Goal: Entertainment & Leisure: Browse casually

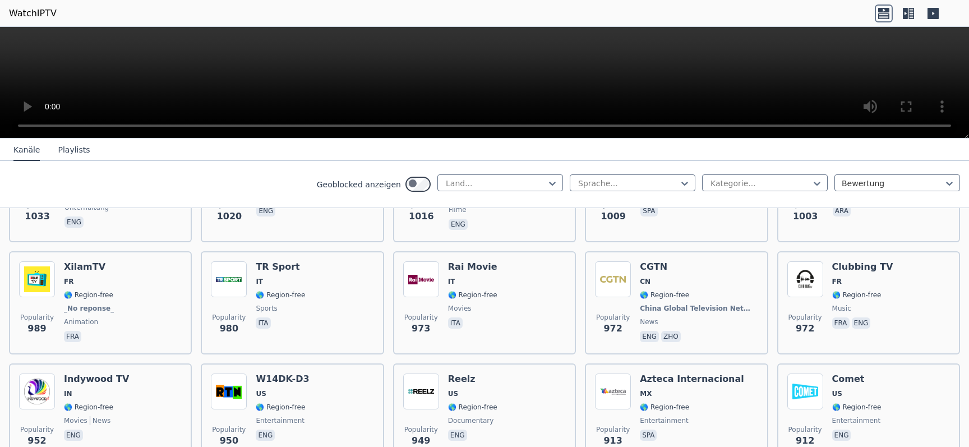
scroll to position [2100, 0]
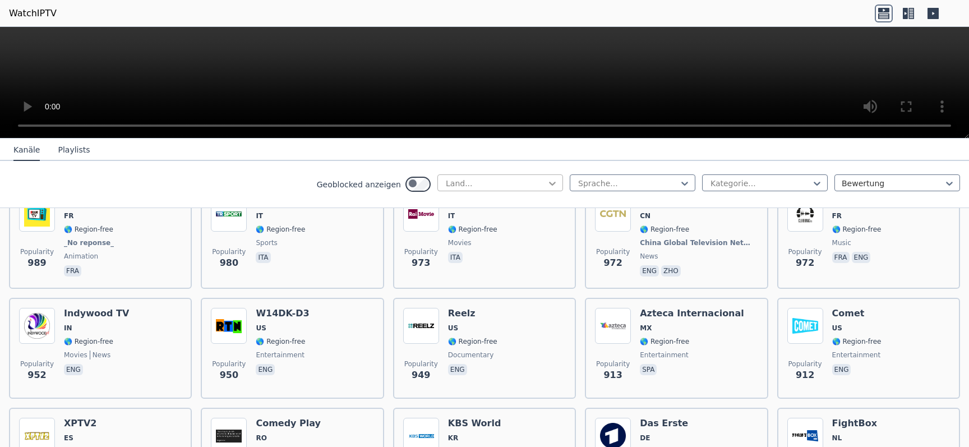
click at [547, 189] on icon at bounding box center [552, 183] width 11 height 11
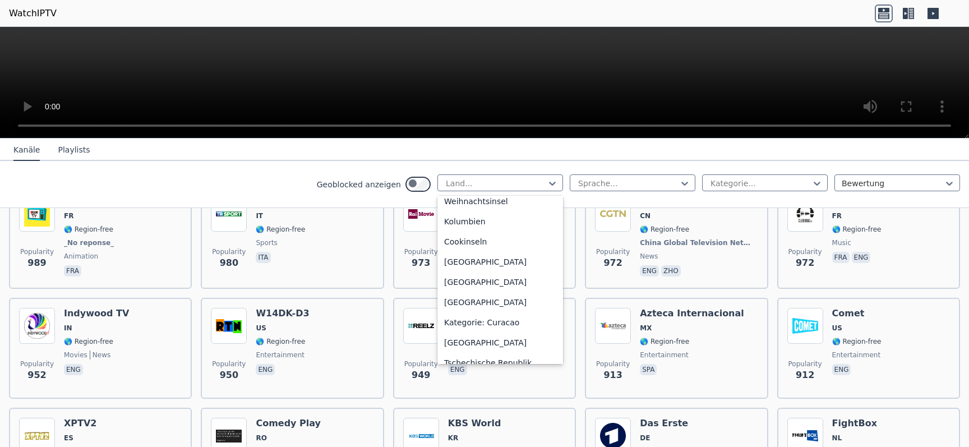
scroll to position [898, 0]
click at [570, 149] on nav "Kanäle Playlists" at bounding box center [484, 150] width 969 height 22
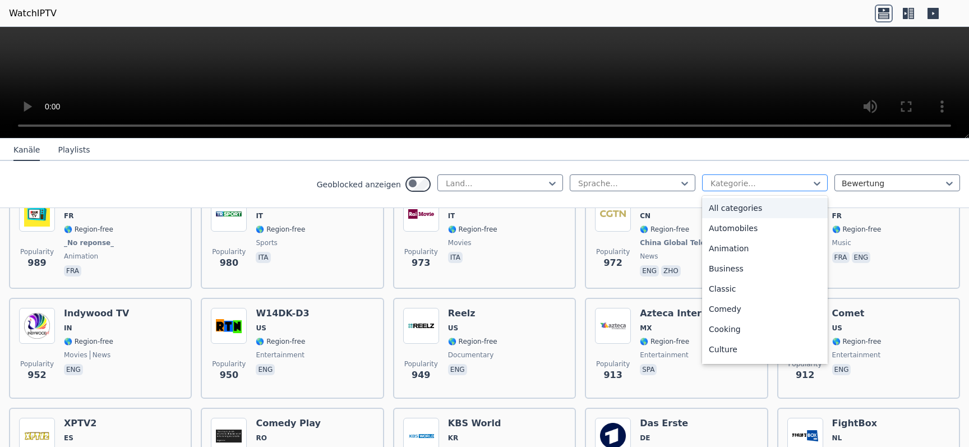
click at [710, 189] on div at bounding box center [761, 183] width 102 height 11
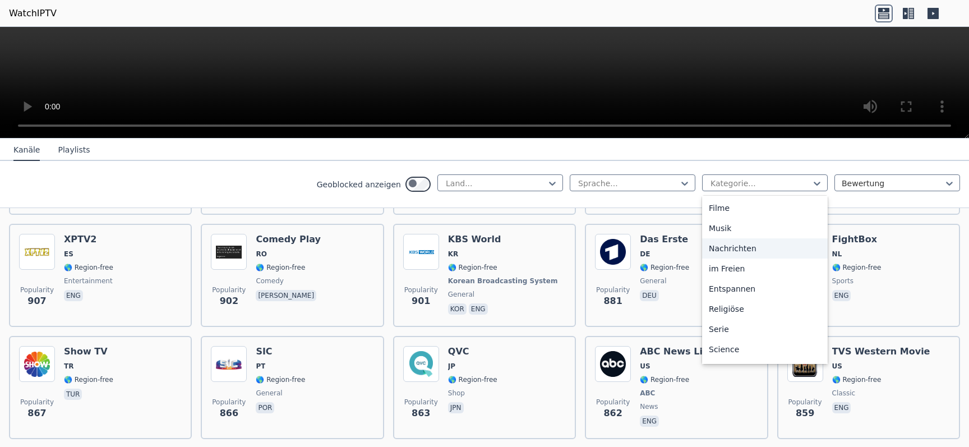
scroll to position [419, 0]
click at [702, 312] on div "Sport" at bounding box center [765, 311] width 126 height 20
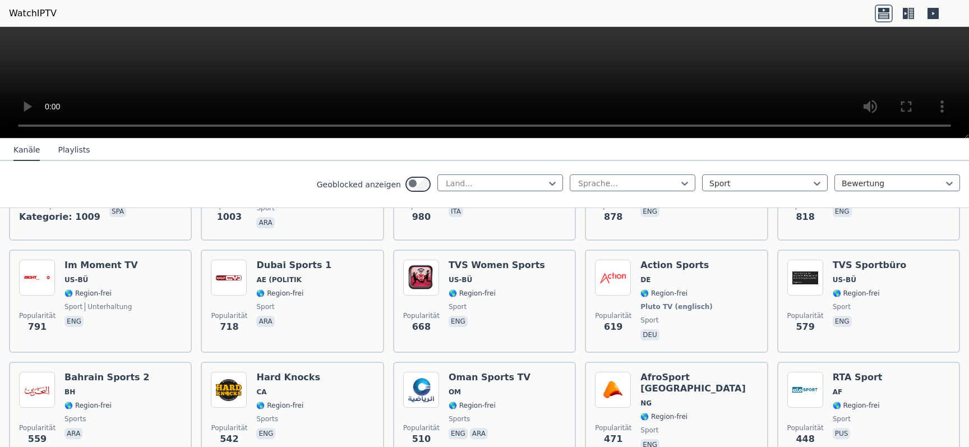
scroll to position [838, 0]
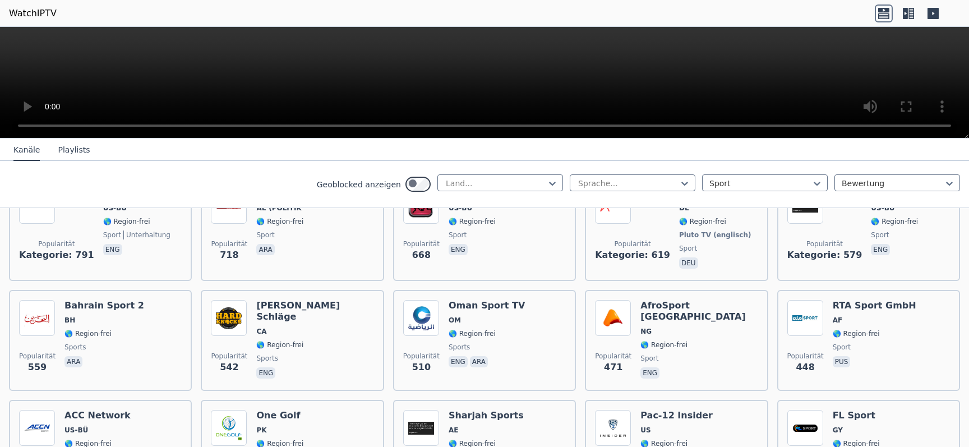
click at [570, 180] on div "Geoblocked anzeigen Land... Sprache... Sport Bewertung" at bounding box center [484, 184] width 969 height 47
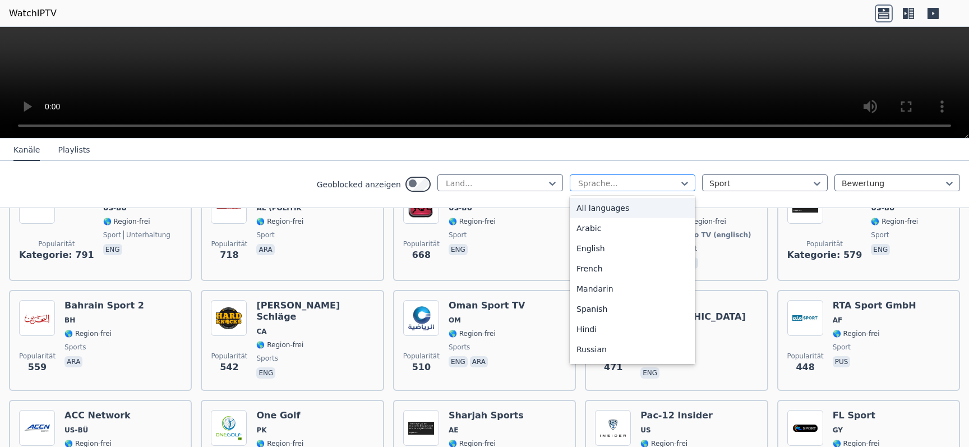
click at [570, 185] on div "Sprache..." at bounding box center [633, 182] width 126 height 17
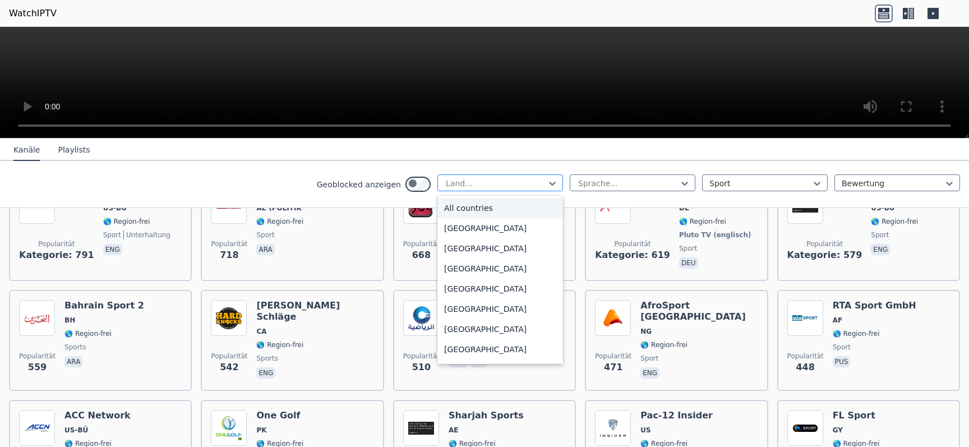
click at [481, 187] on div at bounding box center [496, 183] width 102 height 11
click at [438, 259] on div "Albanien" at bounding box center [501, 248] width 126 height 20
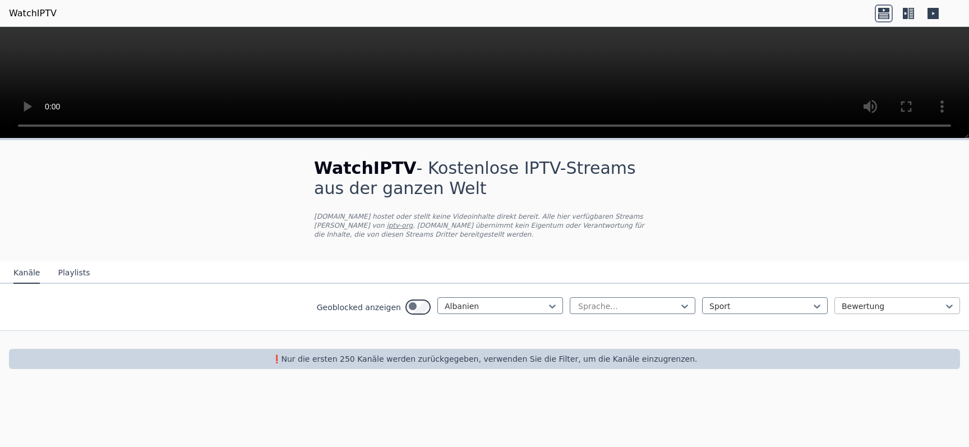
click at [843, 314] on div "Bewertung" at bounding box center [898, 305] width 126 height 17
click at [842, 312] on div at bounding box center [893, 306] width 102 height 11
click at [742, 312] on div at bounding box center [761, 306] width 102 height 11
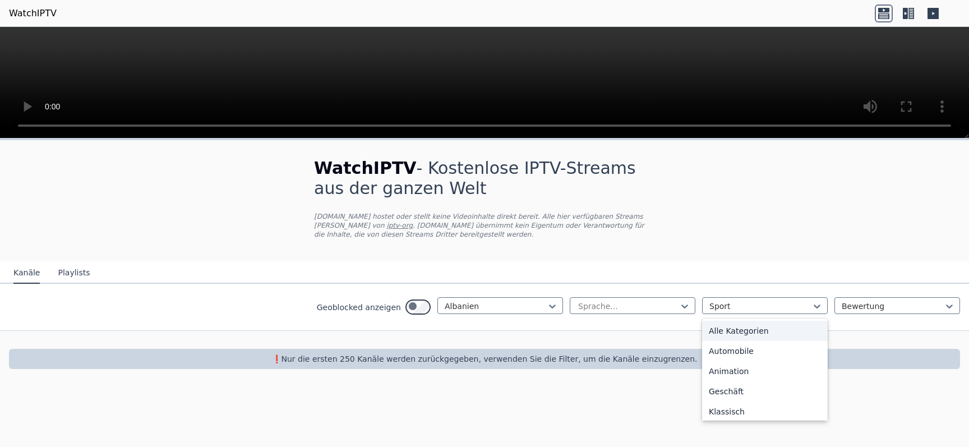
click at [718, 341] on div "Alle Kategorien" at bounding box center [765, 331] width 126 height 20
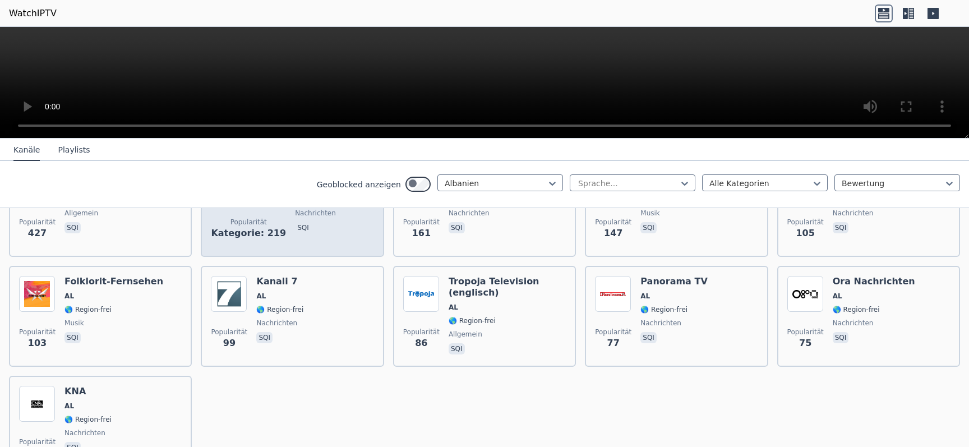
scroll to position [125, 0]
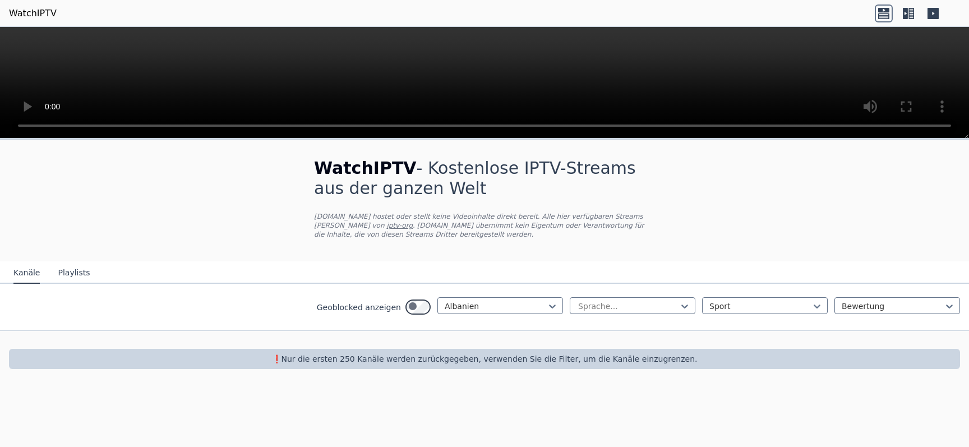
type input "*"
